Goal: Check status: Check status

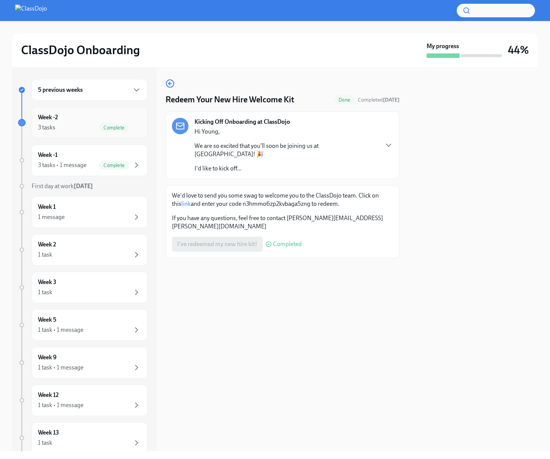
click at [137, 120] on div "Week -2 3 tasks Complete" at bounding box center [89, 122] width 103 height 19
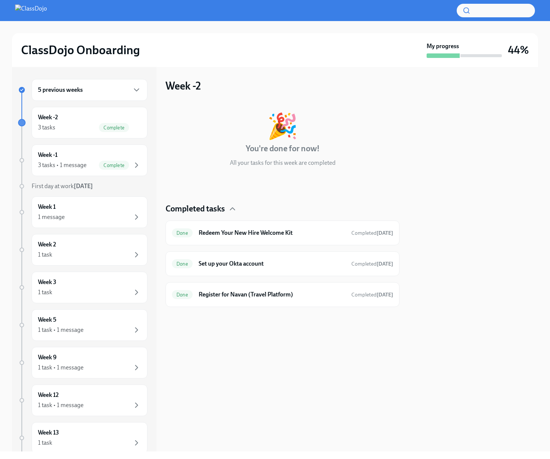
click at [111, 91] on div "5 previous weeks" at bounding box center [89, 89] width 103 height 9
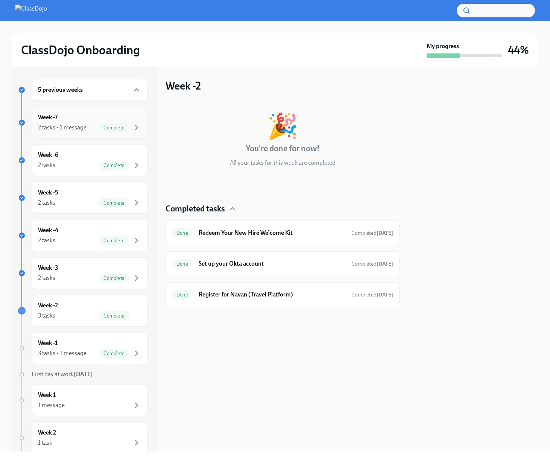
click at [108, 124] on div "Complete" at bounding box center [114, 127] width 30 height 9
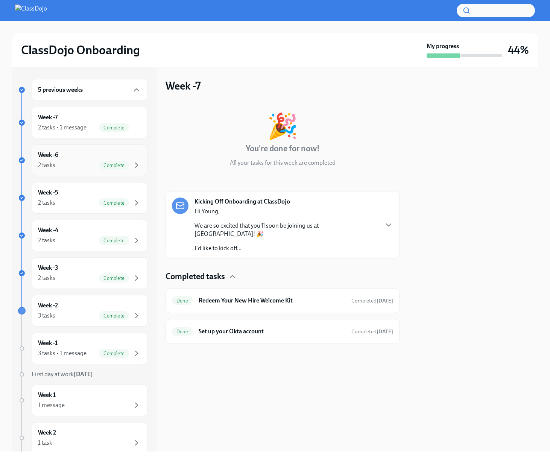
click at [102, 156] on div "Week -6 2 tasks Complete" at bounding box center [89, 160] width 103 height 19
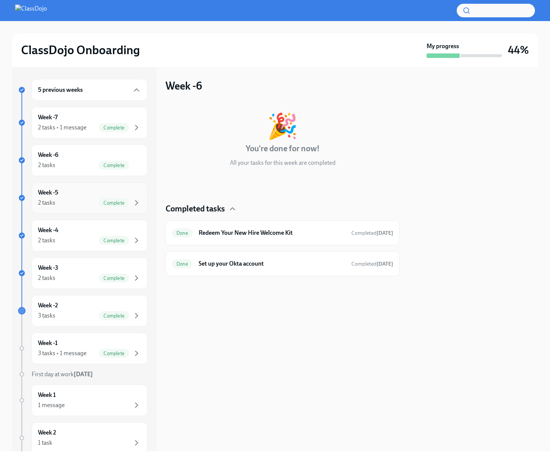
click at [101, 203] on span "Complete" at bounding box center [114, 203] width 30 height 6
click at [100, 240] on span "Complete" at bounding box center [114, 241] width 30 height 6
click at [98, 286] on div "Week -3 2 tasks Complete" at bounding box center [90, 274] width 116 height 32
click at [97, 320] on div "Week -2 3 tasks Complete" at bounding box center [90, 311] width 116 height 32
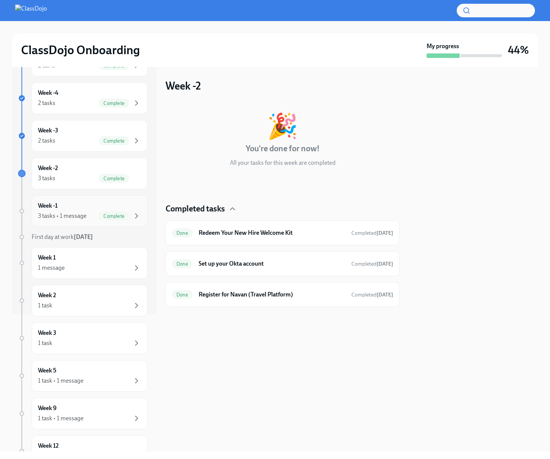
scroll to position [139, 0]
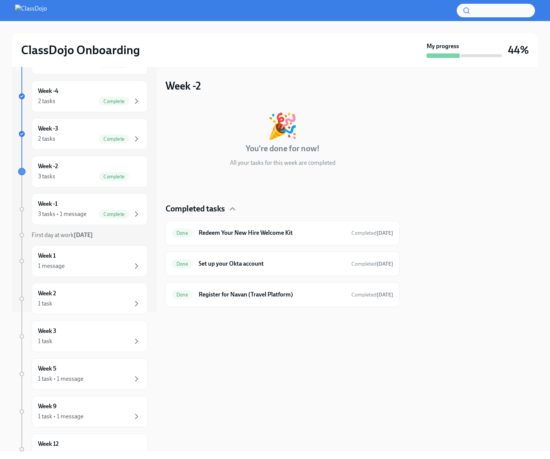
click at [548, 247] on div "ClassDojo Onboarding My progress 44% 5 previous weeks Week -7 2 tasks • 1 messa…" at bounding box center [275, 236] width 550 height 431
click at [101, 207] on div "Week -1 3 tasks • 1 message Complete" at bounding box center [89, 209] width 103 height 19
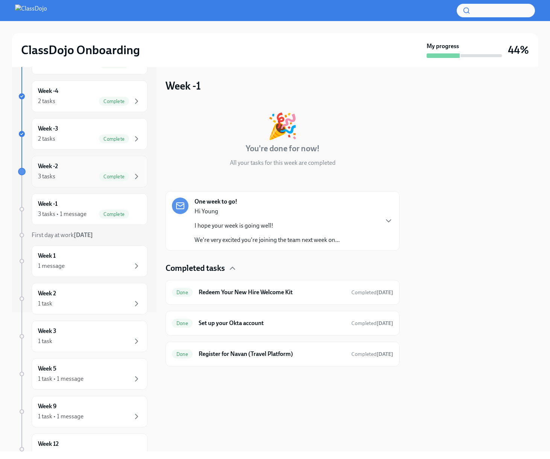
click at [102, 180] on div "Complete" at bounding box center [114, 176] width 30 height 9
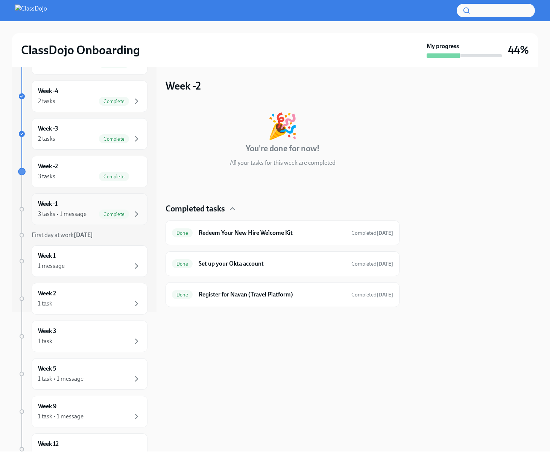
click at [97, 199] on div "Week -1 3 tasks • 1 message Complete" at bounding box center [90, 210] width 116 height 32
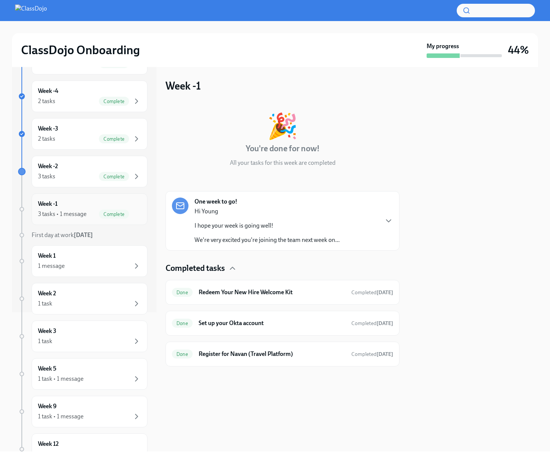
click at [95, 213] on div "3 tasks • 1 message Complete" at bounding box center [89, 214] width 103 height 9
click at [94, 178] on div "3 tasks Complete" at bounding box center [89, 176] width 103 height 9
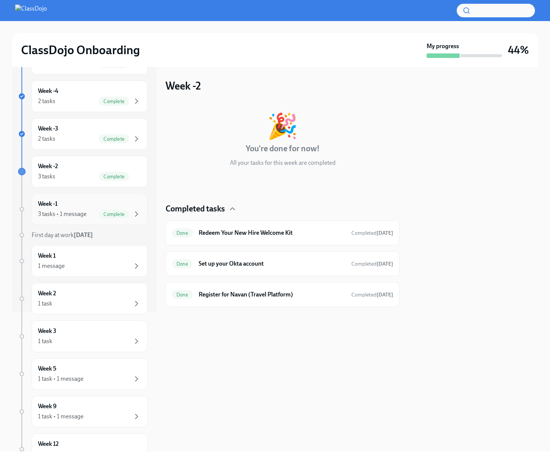
click at [92, 213] on div "3 tasks • 1 message Complete" at bounding box center [89, 214] width 103 height 9
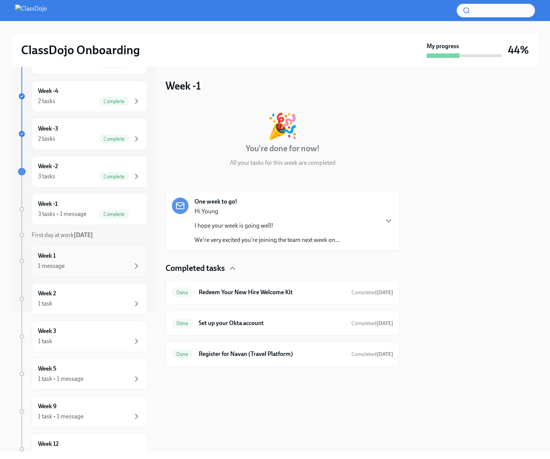
click at [114, 267] on div "1 message" at bounding box center [89, 266] width 103 height 9
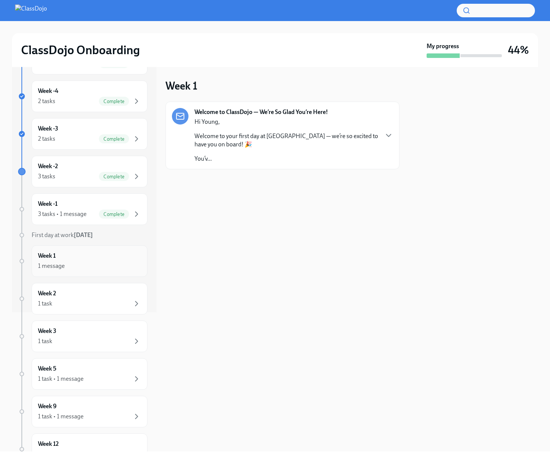
click at [110, 265] on div "1 message" at bounding box center [89, 266] width 103 height 9
click at [98, 299] on div "1 task" at bounding box center [89, 303] width 103 height 9
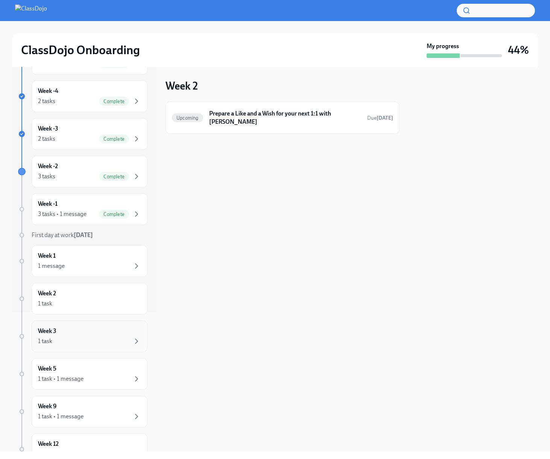
click at [85, 350] on div "Week 3 1 task" at bounding box center [90, 337] width 116 height 32
click at [85, 343] on div "1 task" at bounding box center [89, 341] width 103 height 9
click at [81, 368] on div "Week 5 1 task • 1 message" at bounding box center [89, 374] width 103 height 19
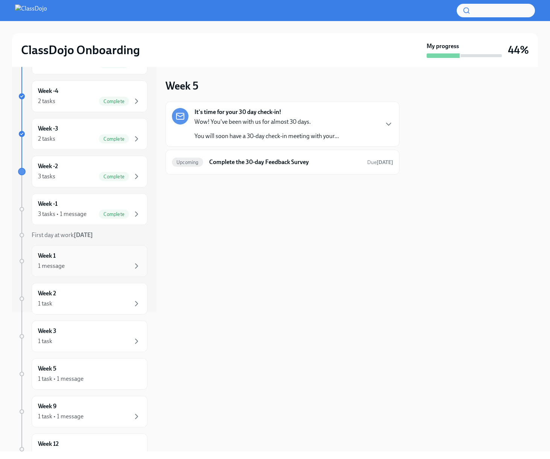
click at [79, 270] on div "1 message" at bounding box center [89, 266] width 103 height 9
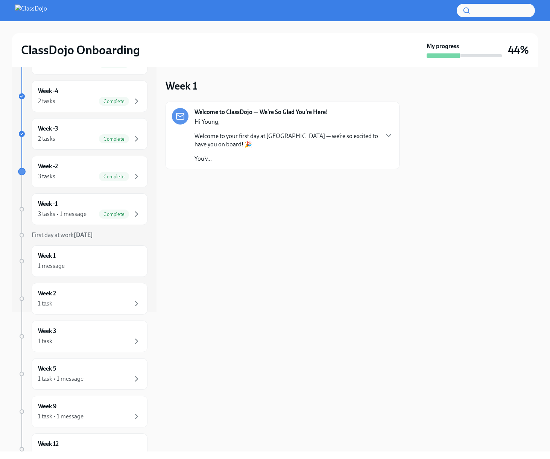
click at [263, 127] on div "Hi Young, Welcome to your first day at [GEOGRAPHIC_DATA] — we’re so excited to …" at bounding box center [287, 140] width 184 height 45
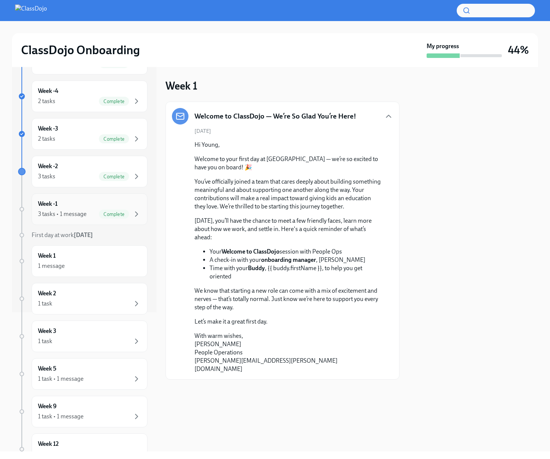
click at [44, 217] on div "3 tasks • 1 message" at bounding box center [62, 214] width 49 height 8
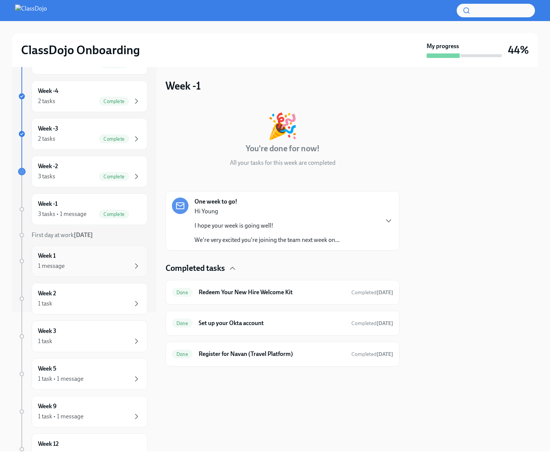
click at [101, 261] on div "Week 1 1 message" at bounding box center [89, 261] width 103 height 19
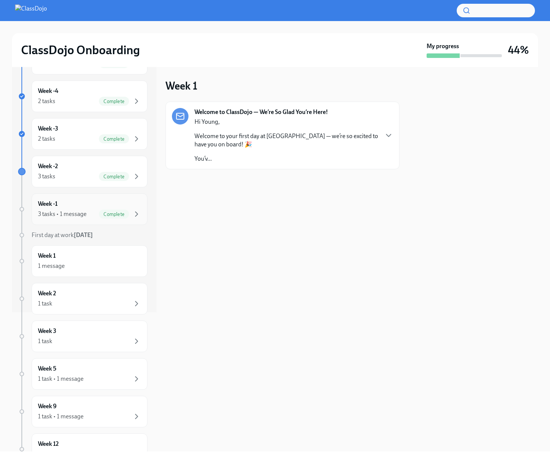
click at [84, 210] on div "3 tasks • 1 message Complete" at bounding box center [89, 214] width 103 height 9
